Goal: Use online tool/utility

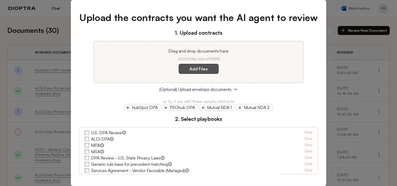
click at [208, 64] on label "Add Files" at bounding box center [199, 69] width 40 height 10
click at [0, 0] on here "Add Files" at bounding box center [0, 0] width 0 height 0
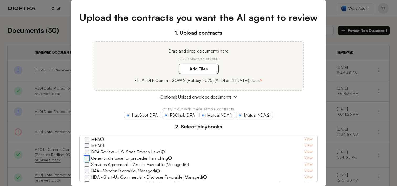
scroll to position [40, 0]
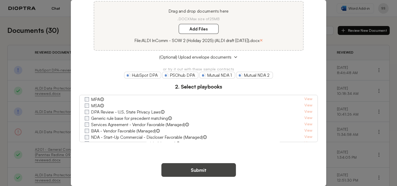
click at [196, 168] on button "Submit" at bounding box center [198, 170] width 74 height 14
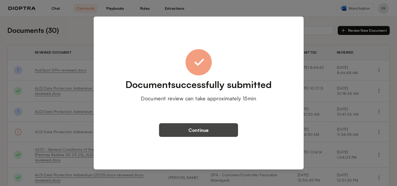
click at [214, 126] on button "Continue" at bounding box center [198, 130] width 79 height 14
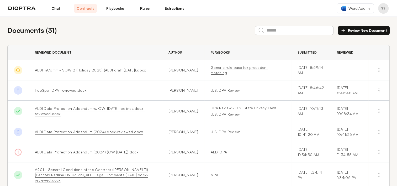
click at [251, 74] on link "Generic rule base for precedent matching" at bounding box center [248, 70] width 74 height 10
